Goal: Navigation & Orientation: Find specific page/section

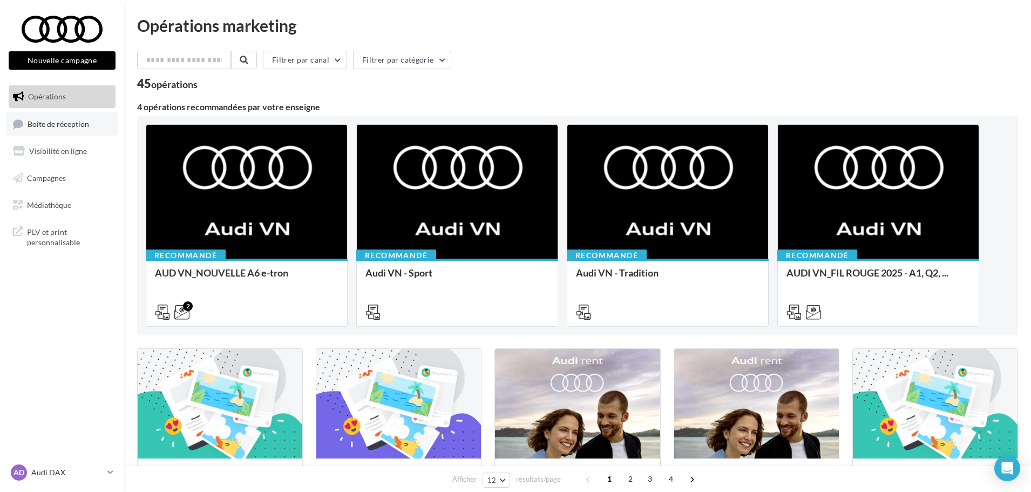
click at [47, 126] on span "Boîte de réception" at bounding box center [59, 123] width 62 height 9
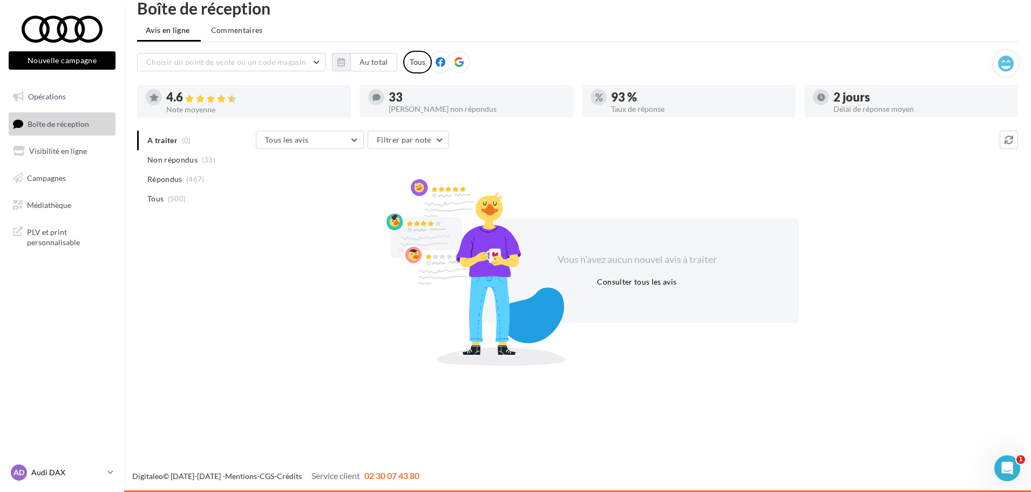
click at [96, 468] on p "Audi DAX" at bounding box center [67, 472] width 72 height 11
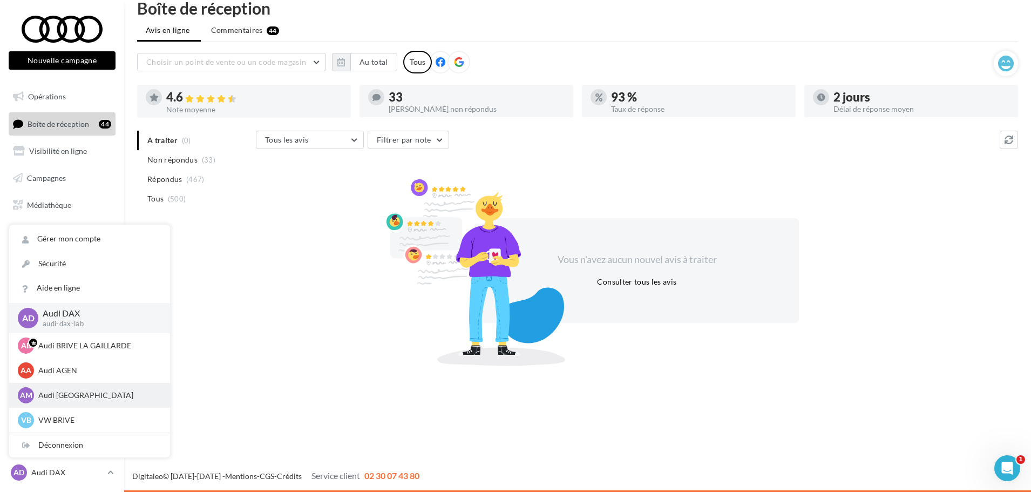
click at [77, 399] on p "Audi [GEOGRAPHIC_DATA]" at bounding box center [97, 395] width 119 height 11
